Goal: Book appointment/travel/reservation

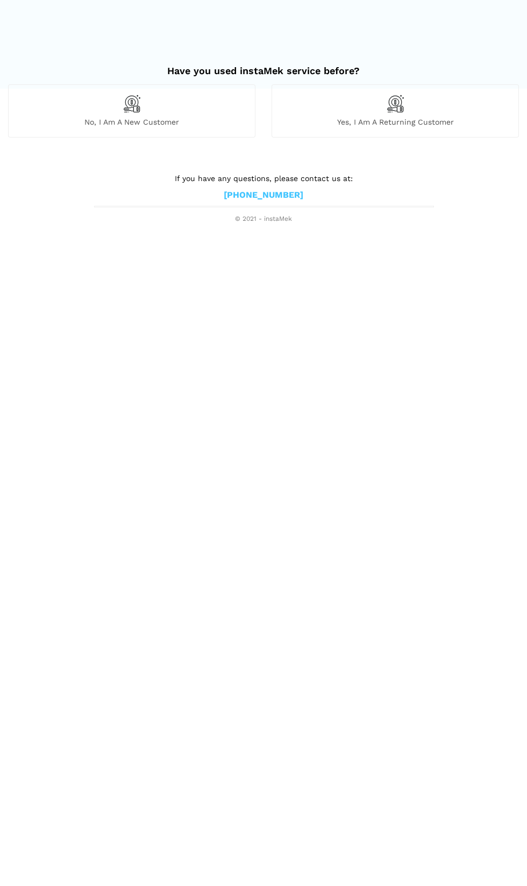
click at [102, 109] on div "No, I am a new customer" at bounding box center [131, 110] width 247 height 53
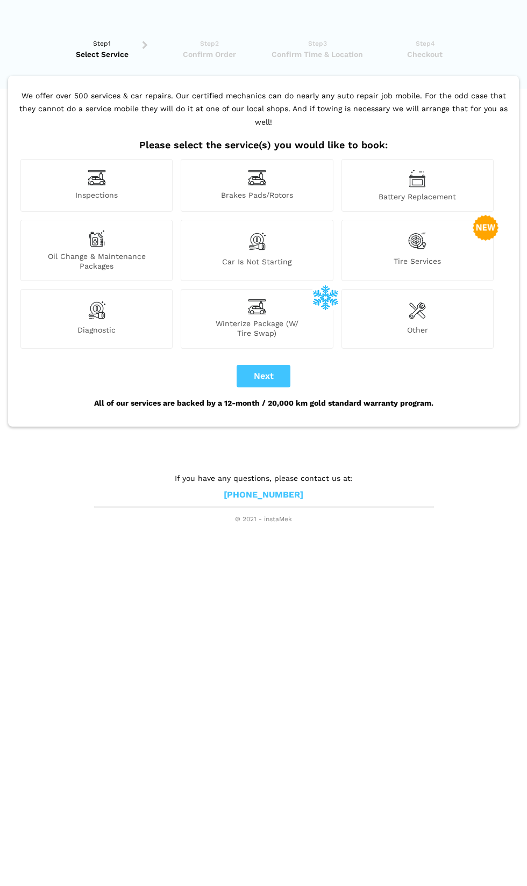
click at [385, 180] on div "Battery Replacement" at bounding box center [417, 185] width 152 height 53
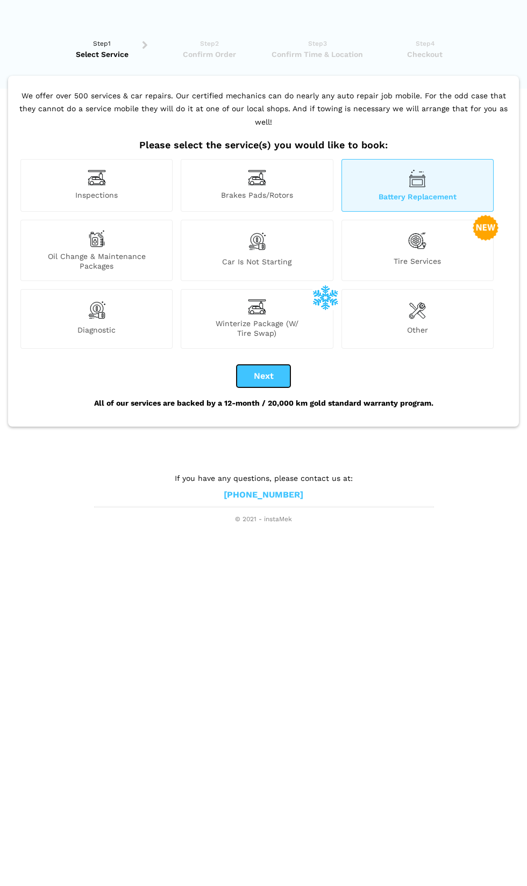
click at [255, 376] on button "Next" at bounding box center [263, 376] width 54 height 23
checkbox input "true"
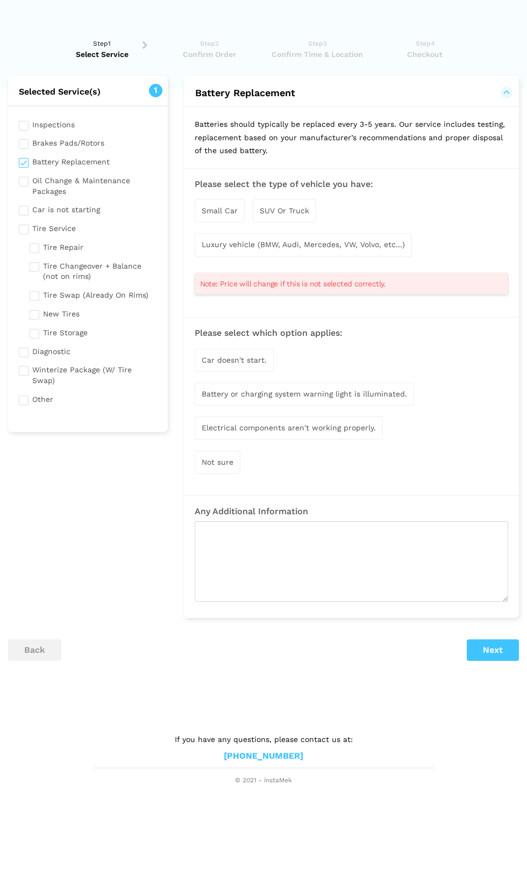
click at [231, 360] on span "Car doesn't start." at bounding box center [234, 360] width 65 height 9
click at [497, 647] on button "Next" at bounding box center [492, 651] width 52 height 21
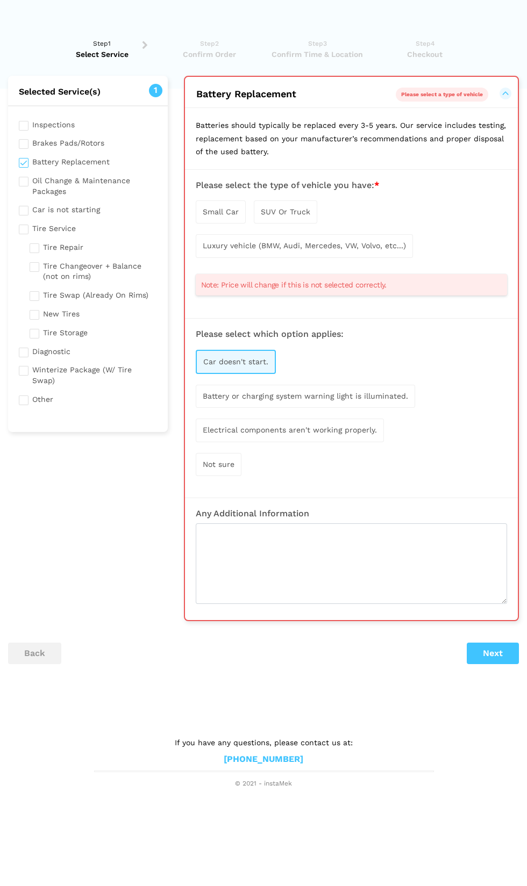
click at [217, 212] on span "Small Car" at bounding box center [221, 211] width 36 height 9
click at [488, 654] on button "Next" at bounding box center [492, 654] width 52 height 21
